Goal: Task Accomplishment & Management: Complete application form

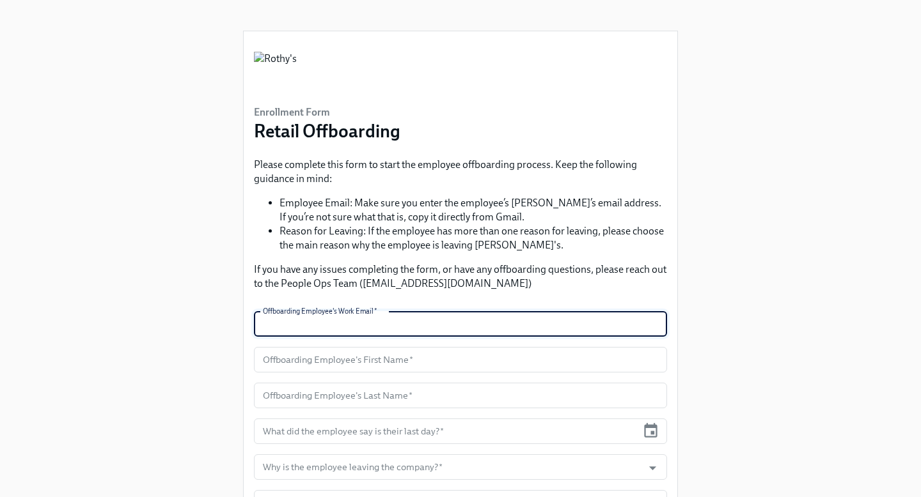
click at [370, 325] on input "text" at bounding box center [460, 324] width 413 height 26
type input "lwinzer@rothys.com"
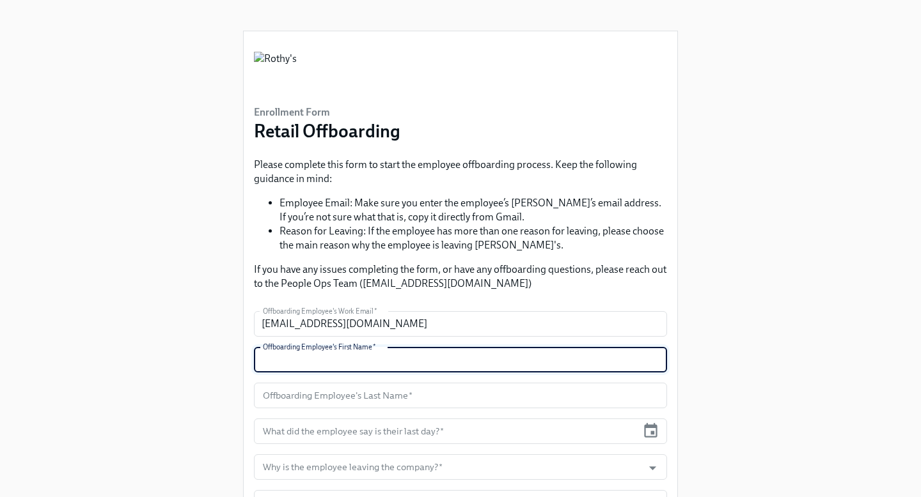
click at [384, 364] on input "text" at bounding box center [460, 360] width 413 height 26
type input "Laila"
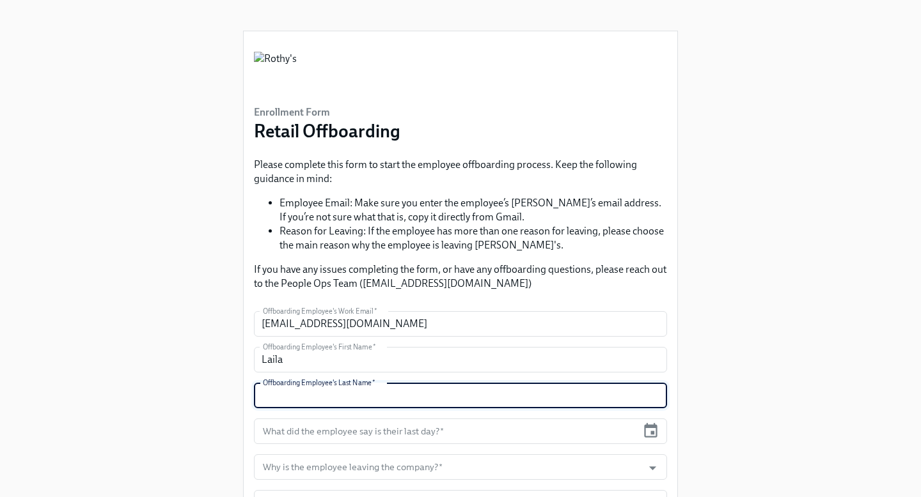
click at [391, 398] on input "text" at bounding box center [460, 396] width 413 height 26
type input "Winzer"
click at [449, 437] on input "text" at bounding box center [445, 432] width 383 height 26
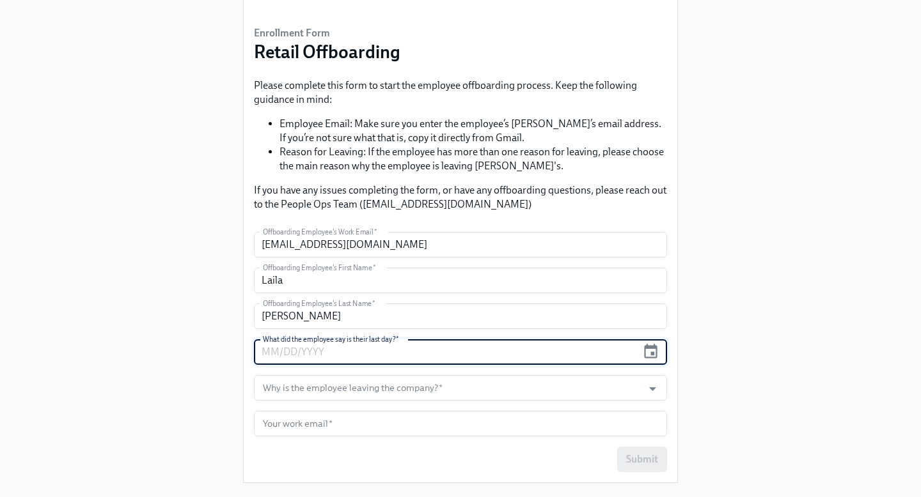
scroll to position [81, 0]
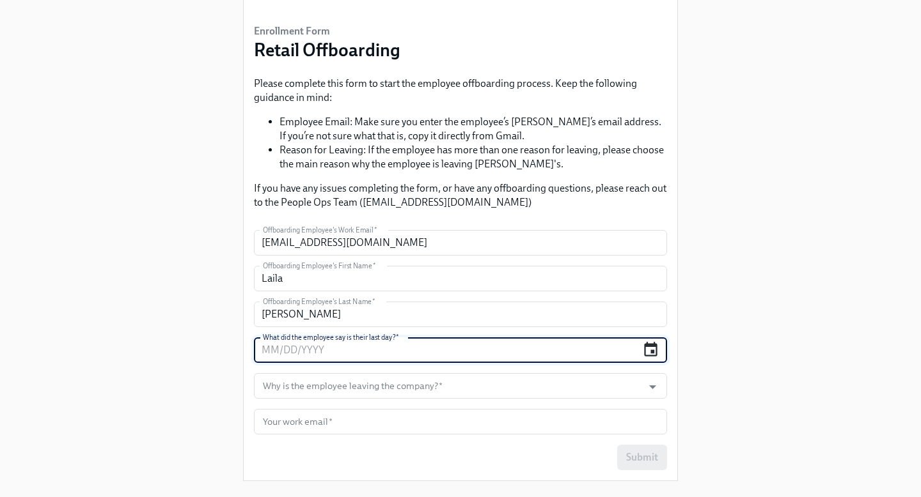
click at [650, 350] on icon "button" at bounding box center [650, 349] width 13 height 15
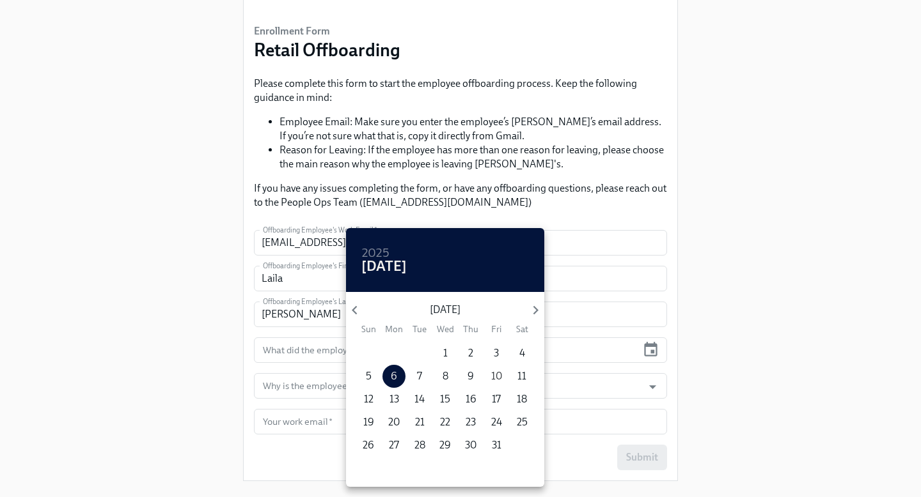
click at [499, 380] on p "10" at bounding box center [496, 377] width 11 height 14
type input "10/10/2025"
click at [301, 387] on div at bounding box center [460, 248] width 921 height 497
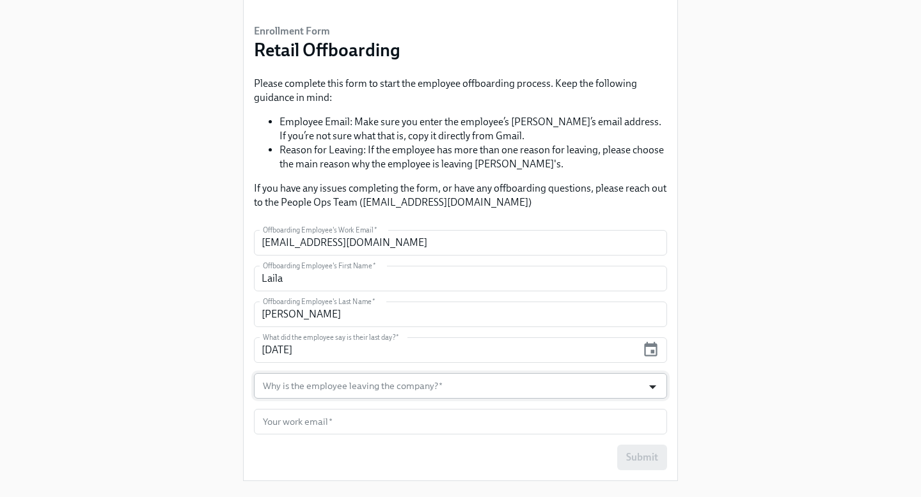
click at [651, 385] on icon "Open" at bounding box center [652, 386] width 17 height 17
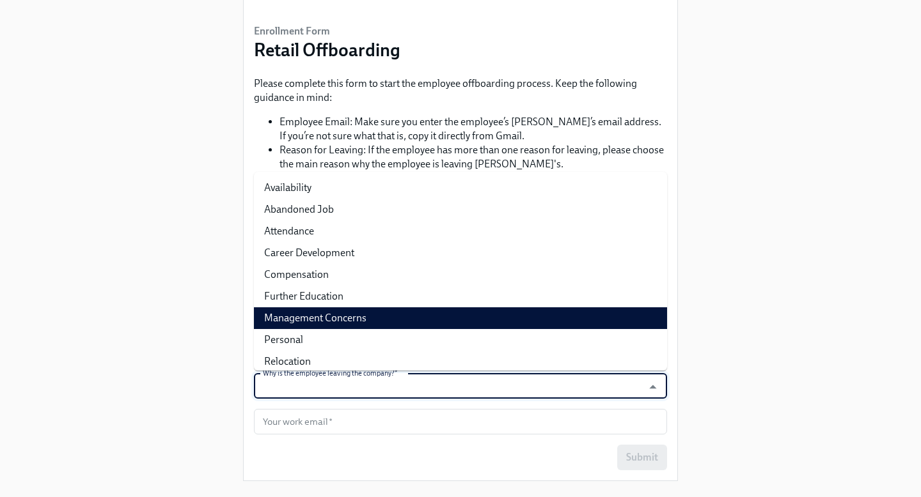
scroll to position [29, 0]
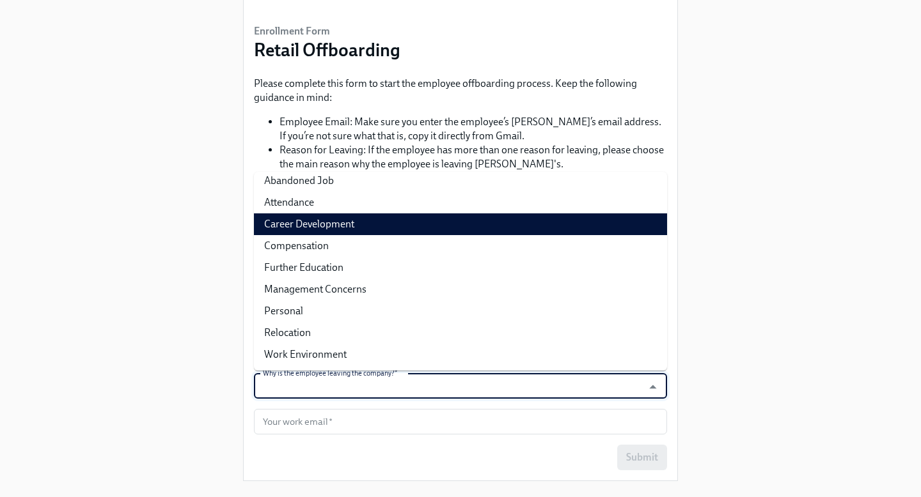
click at [618, 224] on li "Career Development" at bounding box center [460, 225] width 413 height 22
type input "Career Development"
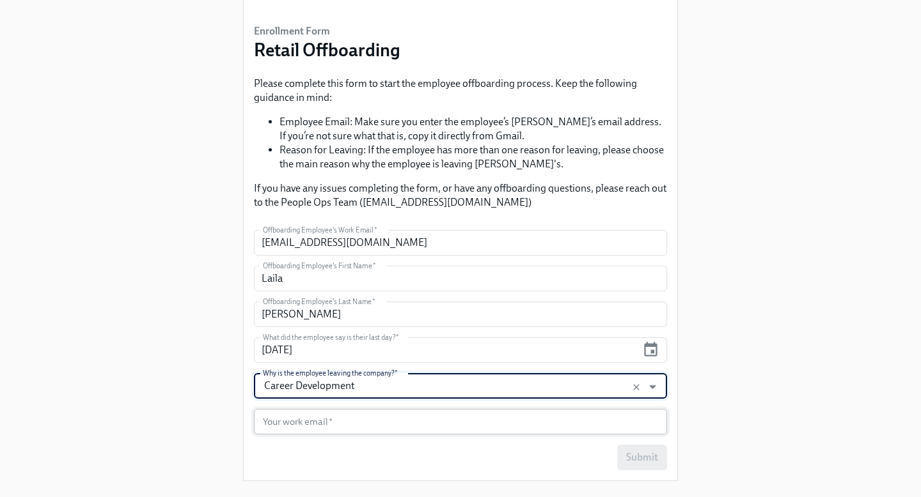
click at [580, 421] on input "text" at bounding box center [460, 422] width 413 height 26
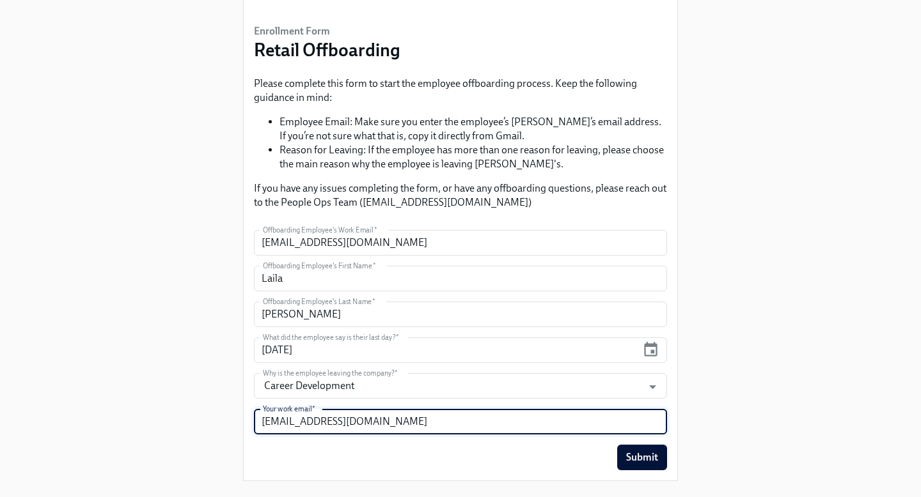
type input "rortega@rothys.com"
click at [758, 367] on div "Enrollment Form Retail Offboarding Please complete this form to start the emplo…" at bounding box center [460, 205] width 880 height 573
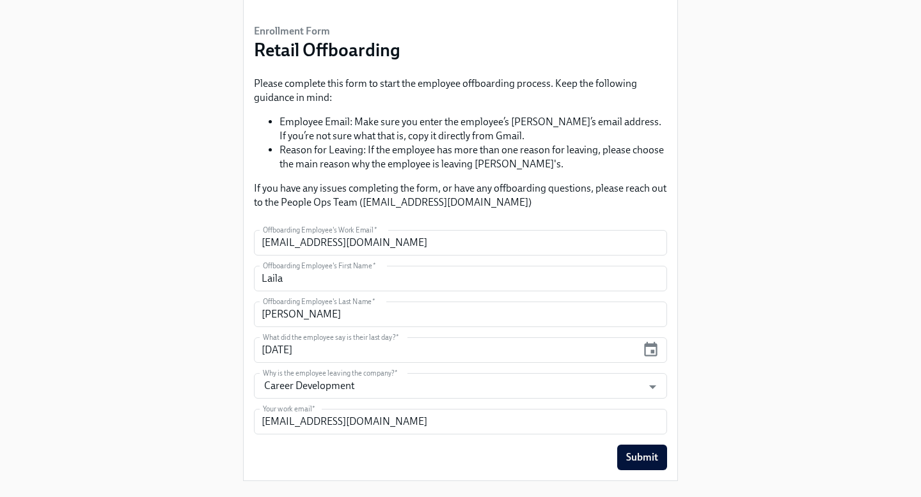
scroll to position [106, 0]
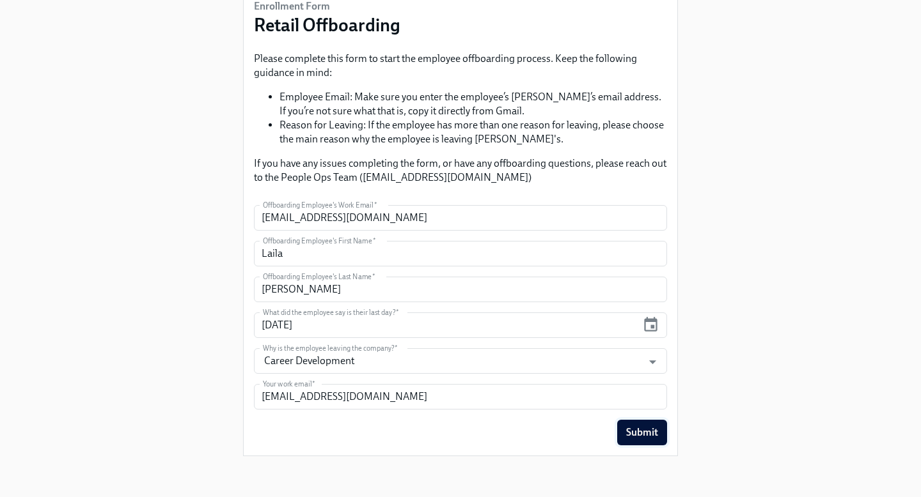
click at [650, 432] on span "Submit" at bounding box center [642, 432] width 32 height 13
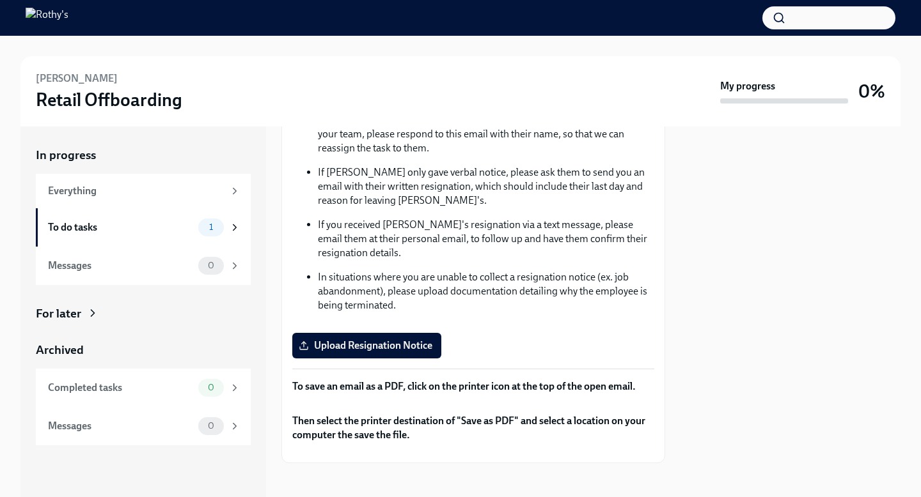
scroll to position [147, 0]
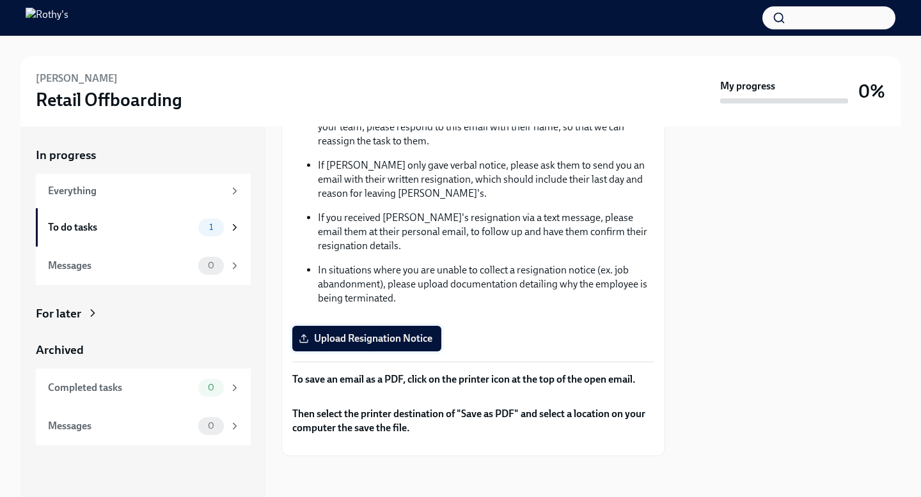
click at [406, 338] on span "Upload Resignation Notice" at bounding box center [366, 338] width 131 height 13
click at [0, 0] on input "Upload Resignation Notice" at bounding box center [0, 0] width 0 height 0
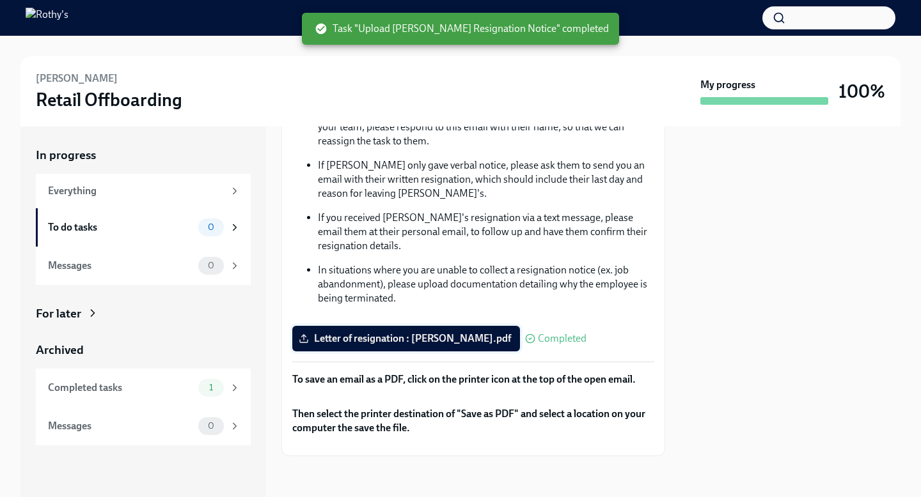
click at [394, 337] on span "Letter of resignation : [PERSON_NAME].pdf" at bounding box center [406, 338] width 210 height 13
click at [0, 0] on input "Letter of resignation : [PERSON_NAME].pdf" at bounding box center [0, 0] width 0 height 0
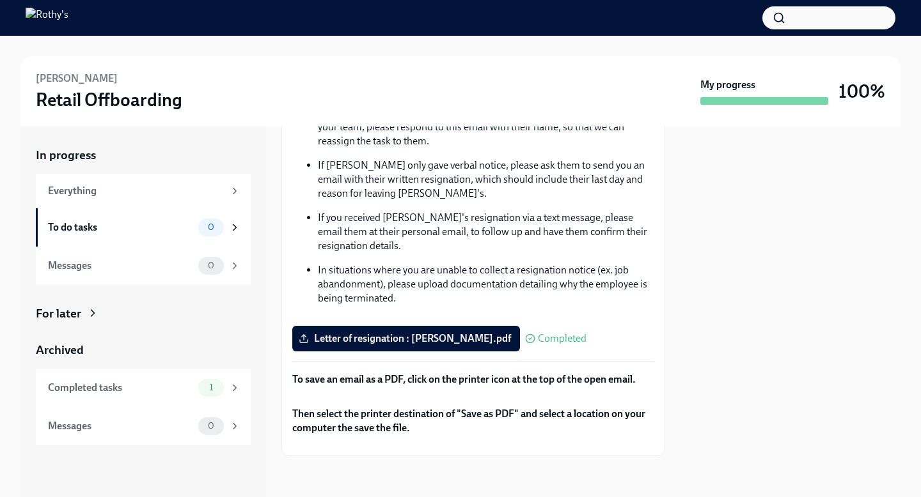
scroll to position [287, 0]
click at [185, 387] on div "Completed tasks" at bounding box center [120, 388] width 145 height 14
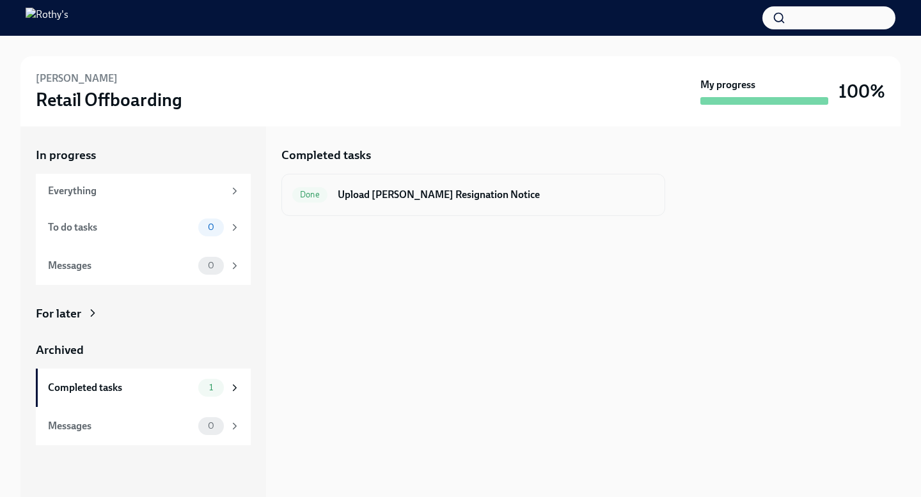
click at [370, 196] on h6 "Upload [PERSON_NAME] Resignation Notice" at bounding box center [496, 195] width 316 height 14
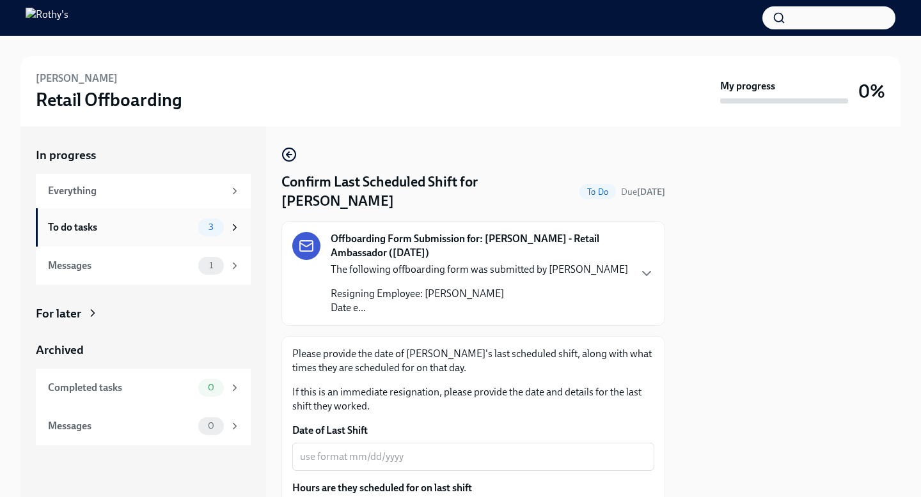
click at [166, 225] on div "To do tasks" at bounding box center [120, 228] width 145 height 14
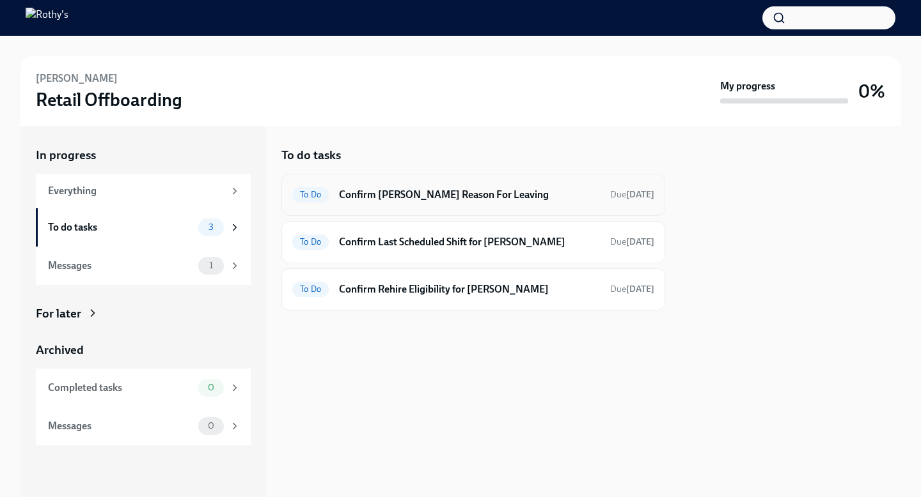
click at [400, 196] on h6 "Confirm Laila Winzer's Reason For Leaving" at bounding box center [469, 195] width 261 height 14
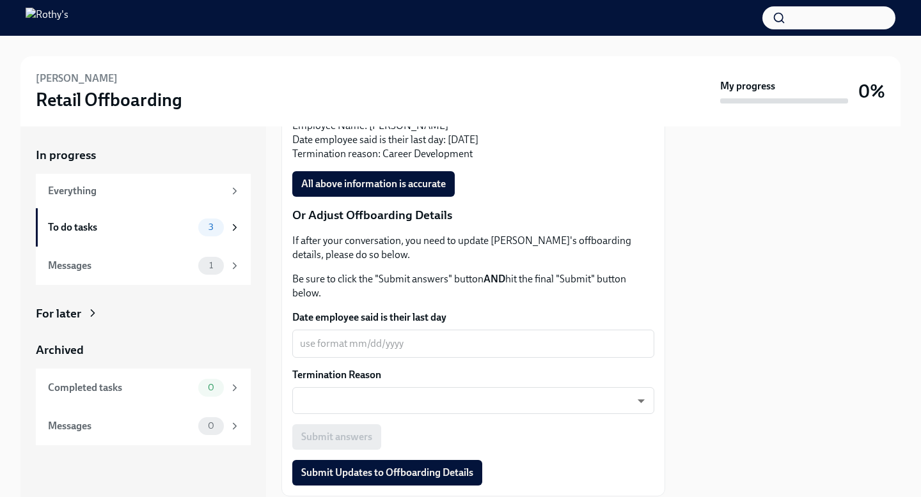
scroll to position [430, 0]
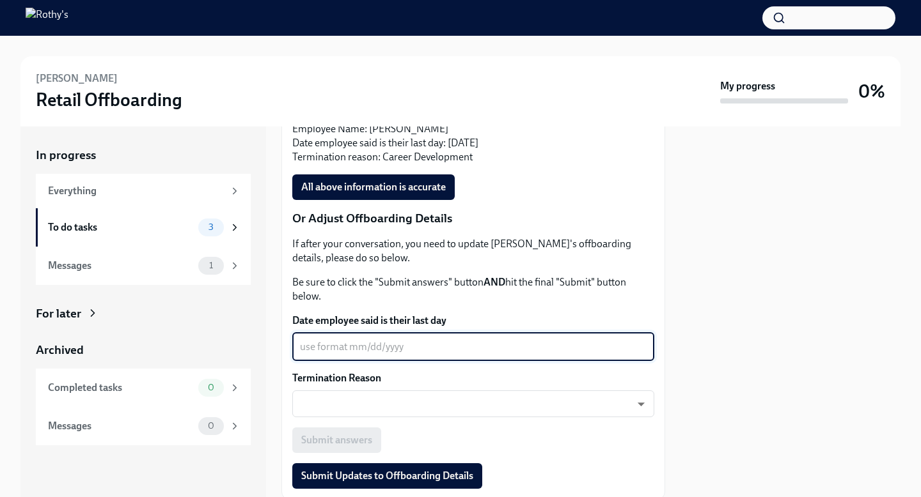
click at [429, 347] on textarea "Date employee said is their last day" at bounding box center [473, 346] width 347 height 15
type textarea "10/10/2025"
click at [450, 400] on body "Laila Winzer Retail Offboarding My progress 0% In progress Everything To do tas…" at bounding box center [460, 248] width 921 height 497
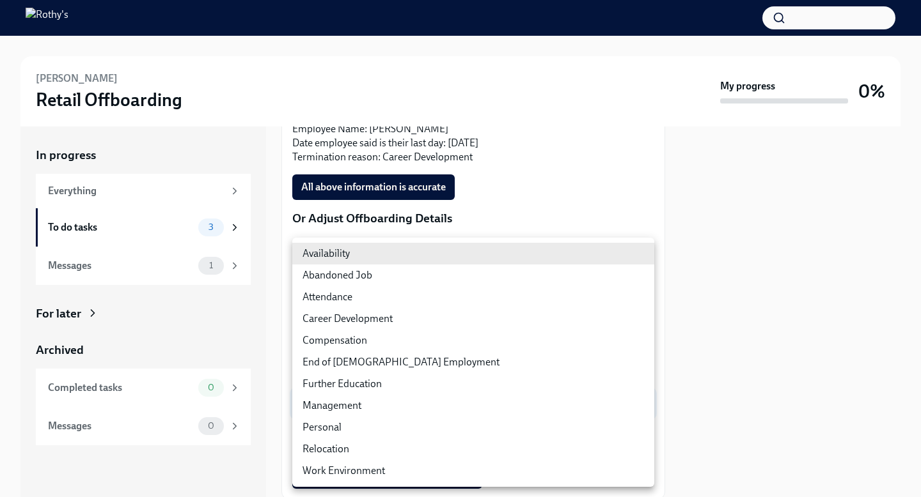
click at [406, 314] on li "Career Development" at bounding box center [473, 319] width 362 height 22
type input "I3tSuVNwz"
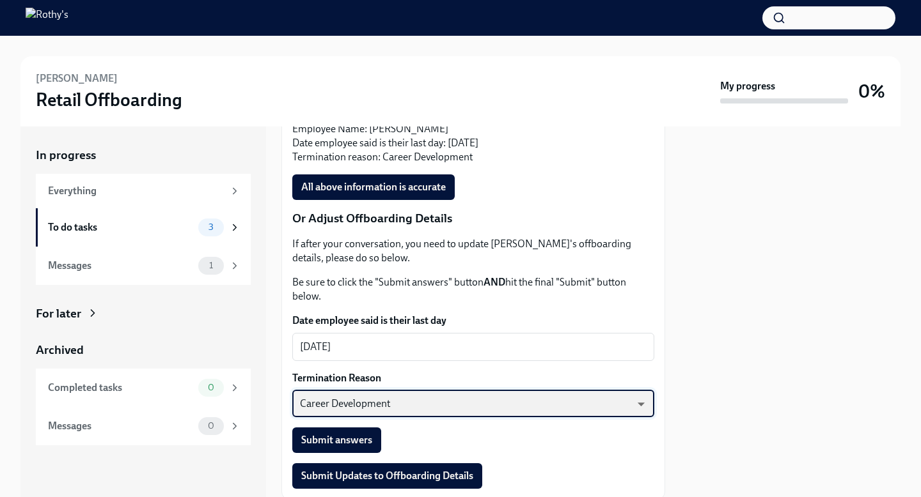
scroll to position [515, 0]
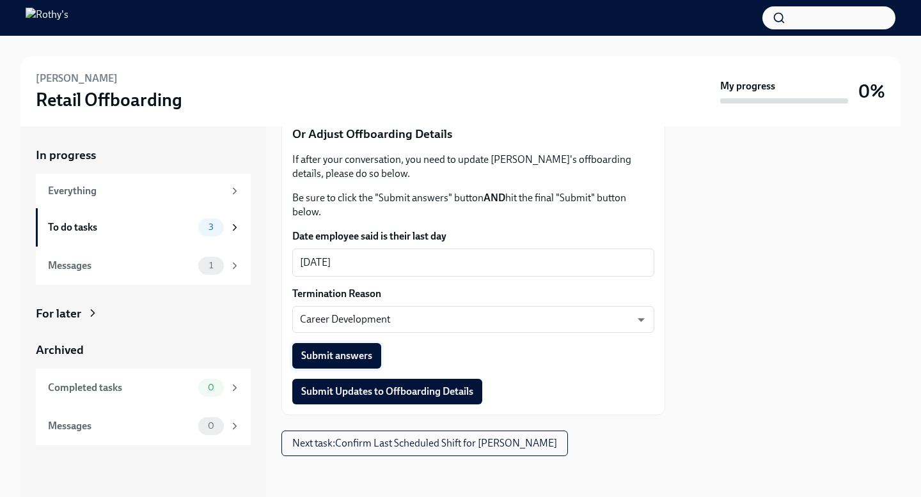
click at [361, 357] on span "Submit answers" at bounding box center [336, 356] width 71 height 13
click at [437, 442] on span "Next task : Confirm Last Scheduled Shift for Laila Winzer" at bounding box center [424, 443] width 265 height 13
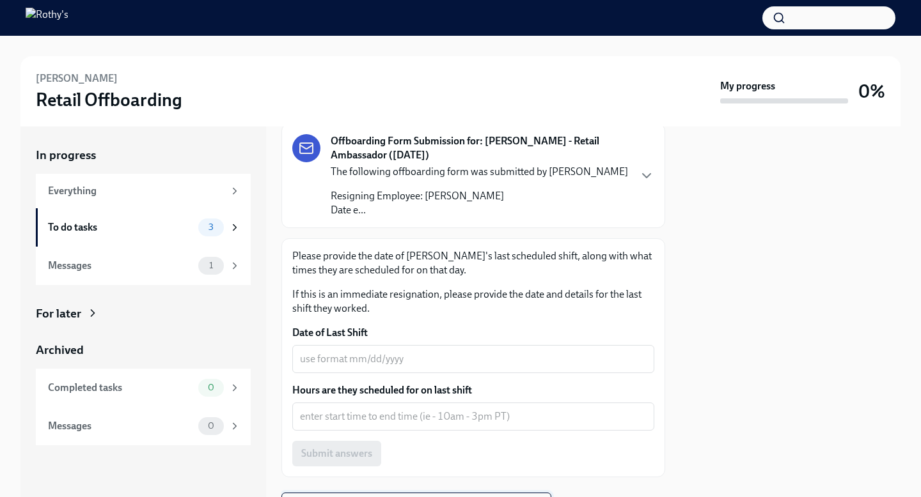
scroll to position [99, 0]
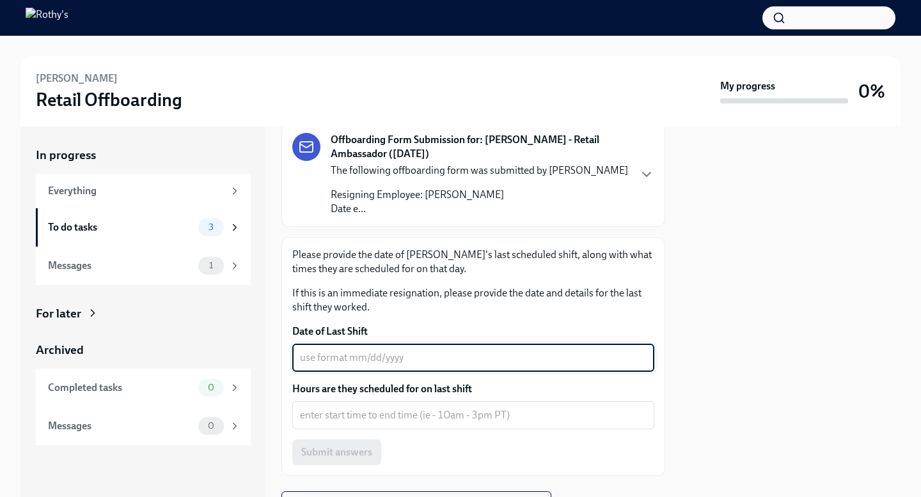
click at [401, 350] on textarea "Date of Last Shift" at bounding box center [473, 357] width 347 height 15
type textarea "10/10/2025"
click at [427, 408] on textarea "Hours are they scheduled for on last shift" at bounding box center [473, 415] width 347 height 15
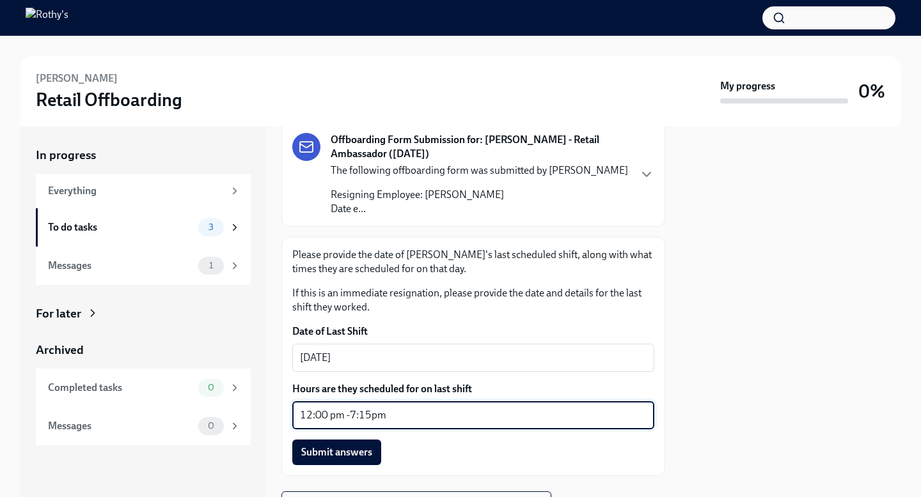
scroll to position [141, 0]
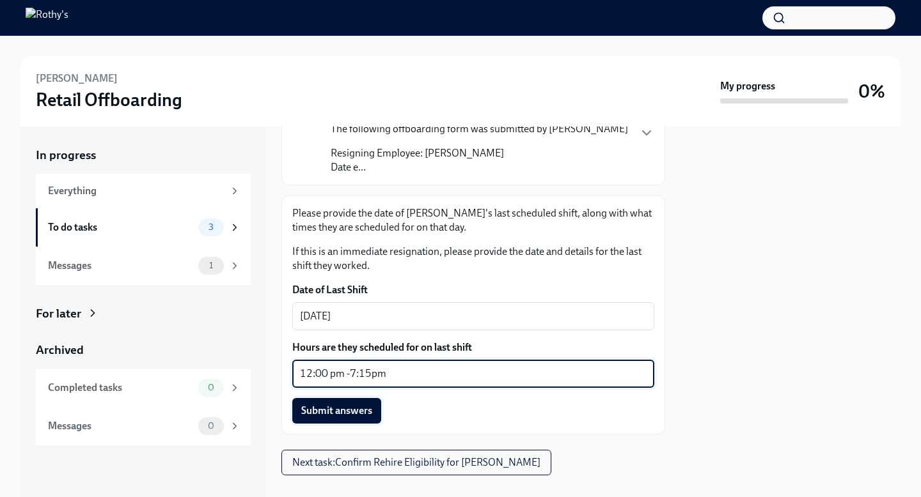
type textarea "12:00 pm -7:15pm"
click at [336, 405] on span "Submit answers" at bounding box center [336, 411] width 71 height 13
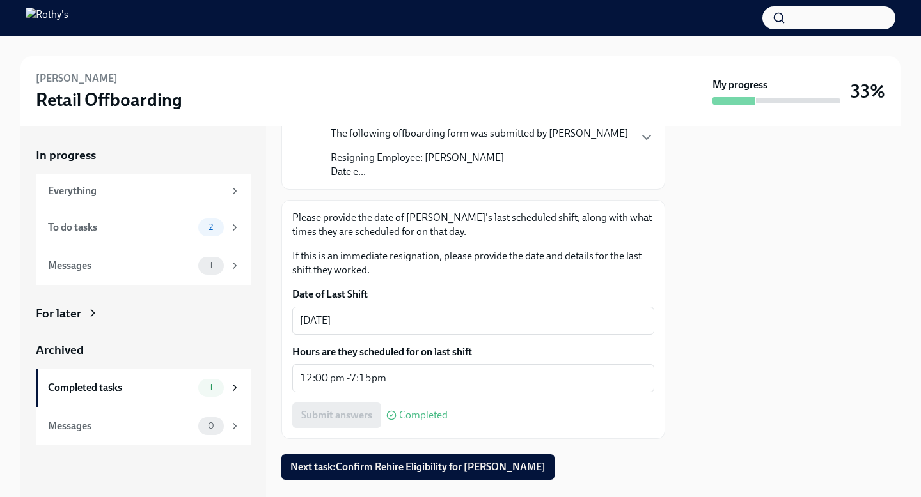
scroll to position [160, 0]
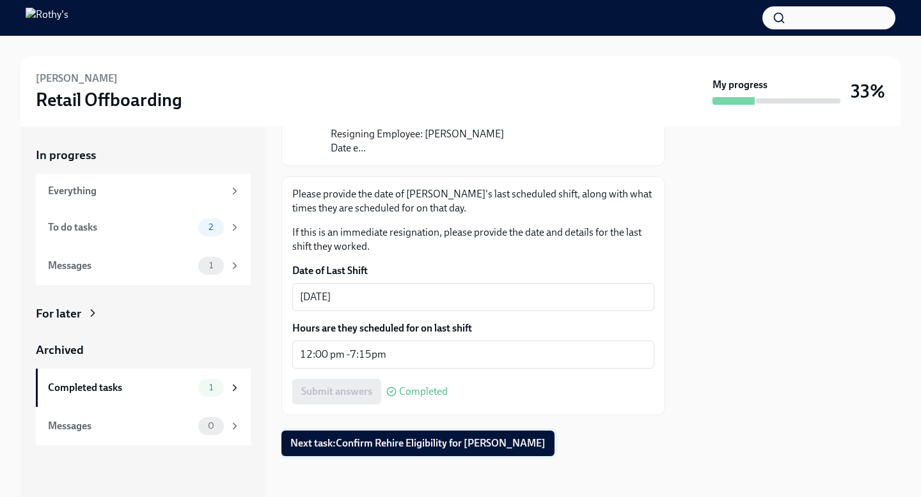
click at [425, 444] on span "Next task : Confirm Rehire Eligibility for Laila Winzer" at bounding box center [417, 443] width 255 height 13
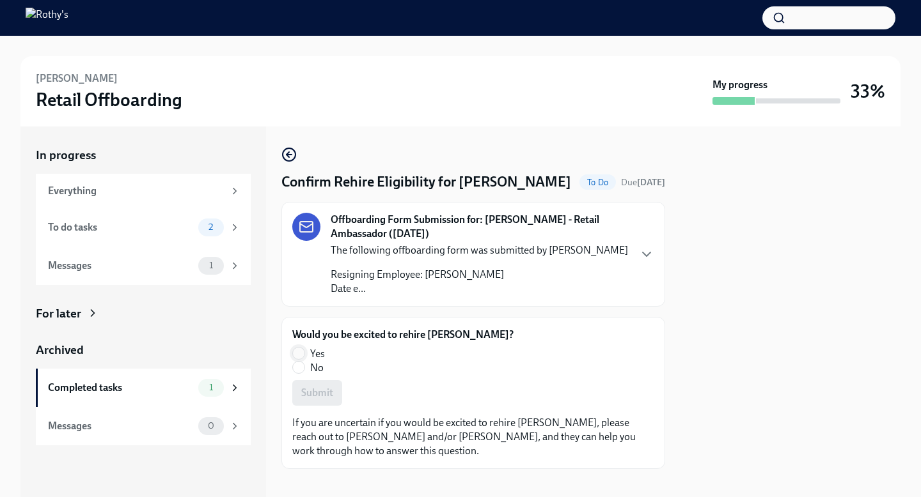
click at [297, 353] on input "Yes" at bounding box center [299, 354] width 12 height 12
radio input "true"
click at [317, 396] on span "Submit" at bounding box center [317, 393] width 32 height 13
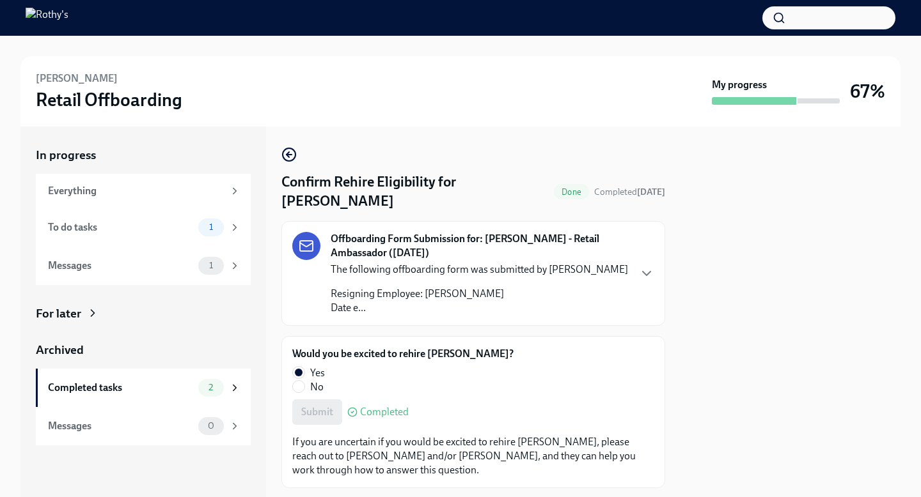
scroll to position [13, 0]
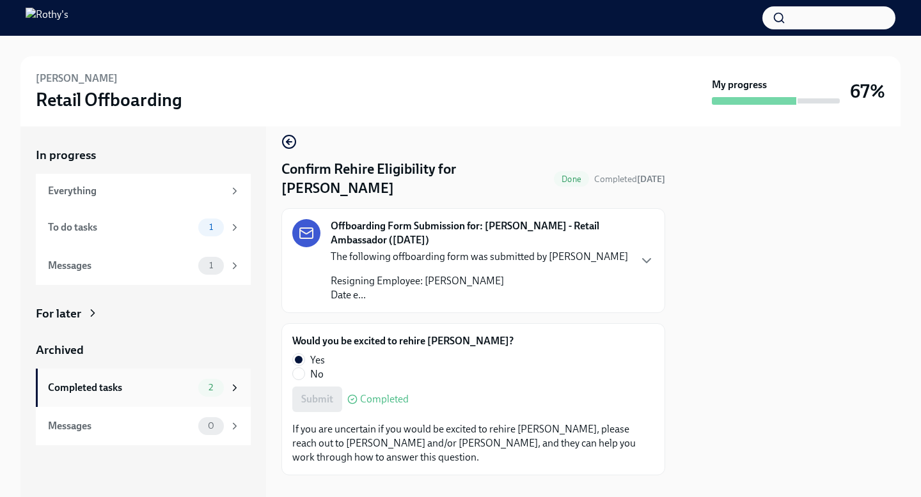
click at [150, 389] on div "Completed tasks" at bounding box center [120, 388] width 145 height 14
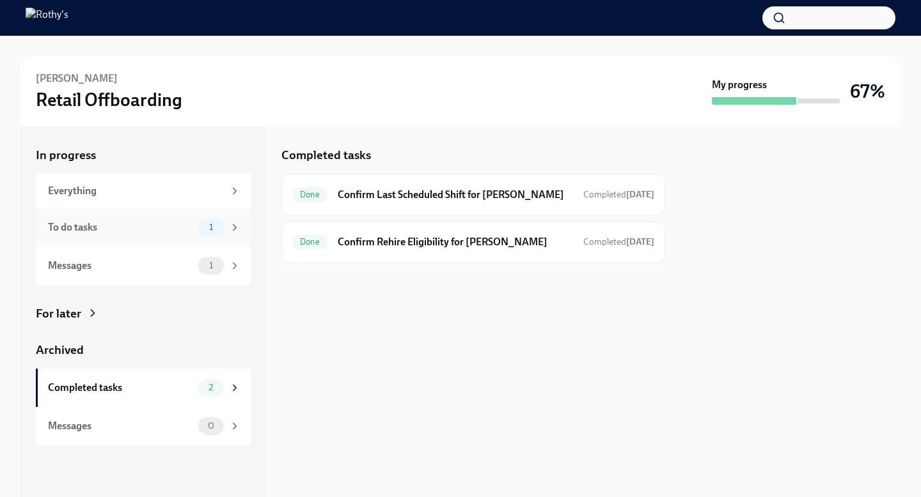
click at [164, 230] on div "To do tasks" at bounding box center [120, 228] width 145 height 14
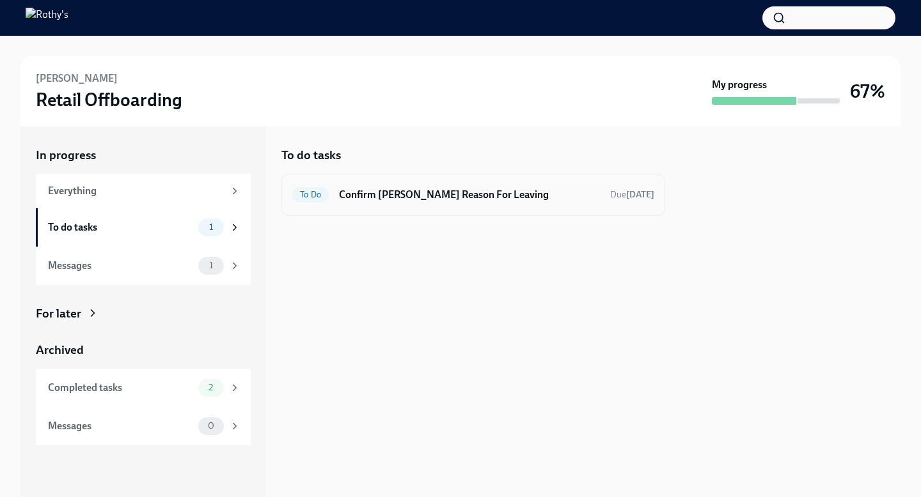
click at [423, 195] on h6 "Confirm Laila Winzer's Reason For Leaving" at bounding box center [469, 195] width 261 height 14
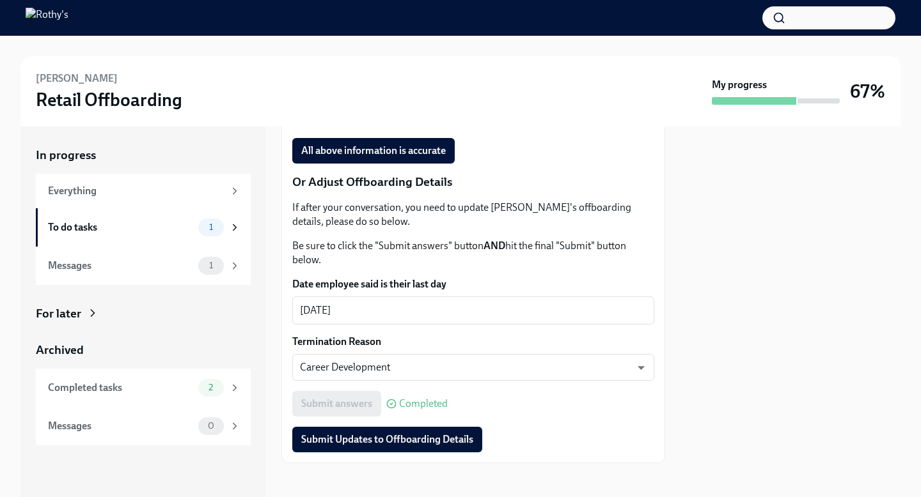
scroll to position [474, 0]
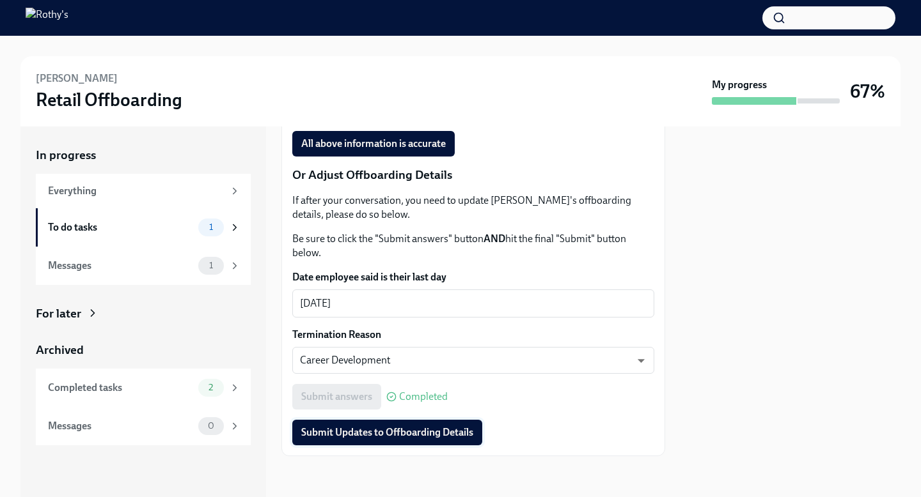
click at [416, 433] on span "Submit Updates to Offboarding Details" at bounding box center [387, 432] width 172 height 13
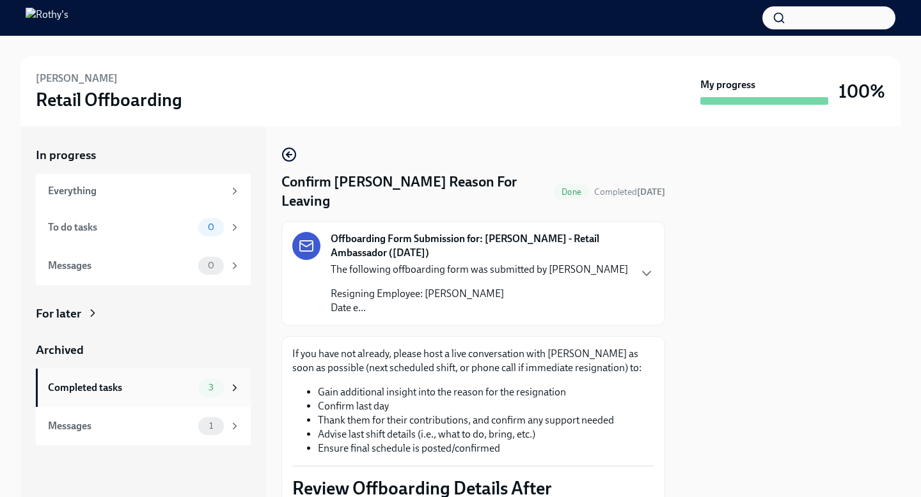
click at [130, 389] on div "Completed tasks" at bounding box center [120, 388] width 145 height 14
